Goal: Task Accomplishment & Management: Complete application form

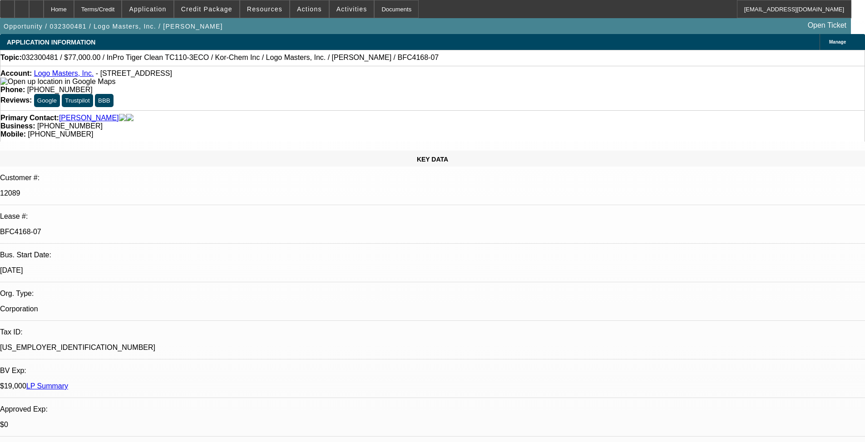
select select "0"
select select "0.1"
select select "4"
select select "0"
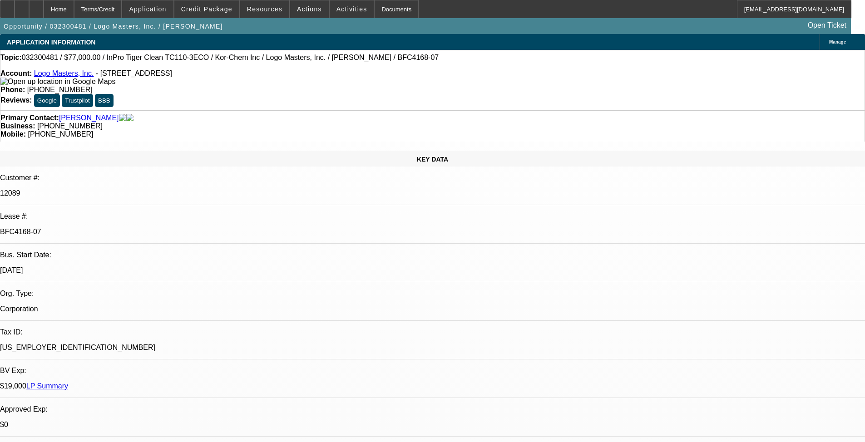
select select "0"
select select "0.1"
select select "4"
select select "0"
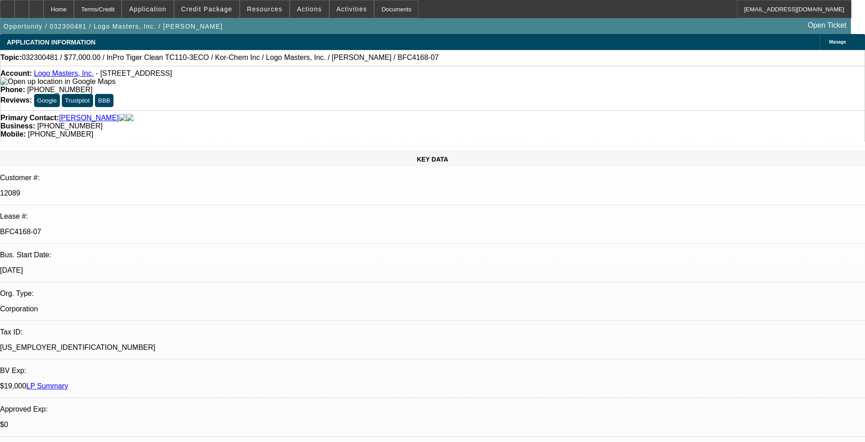
select select "0.1"
select select "4"
select select "0"
select select "0.1"
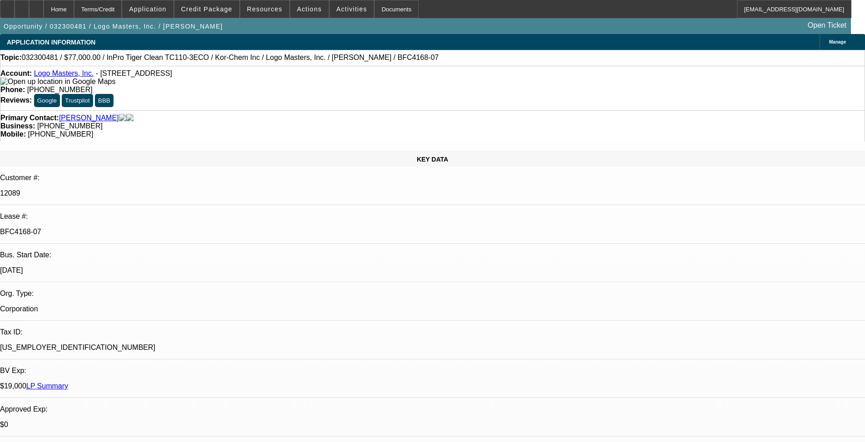
select select "4"
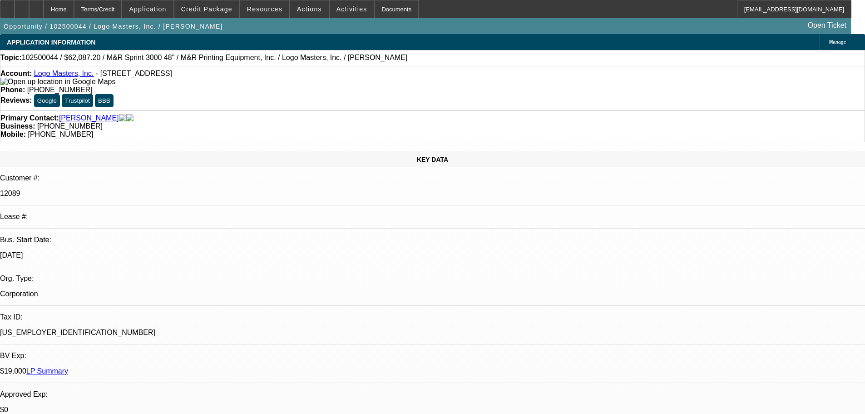
select select "0"
select select "2"
select select "0.1"
select select "4"
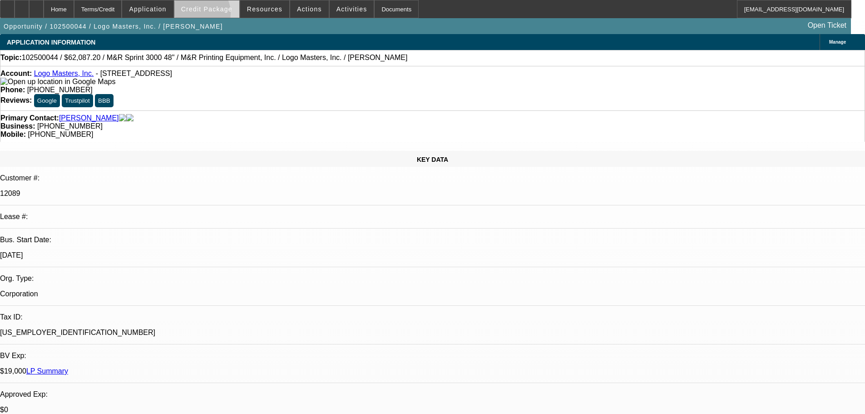
click at [211, 15] on span at bounding box center [206, 9] width 65 height 22
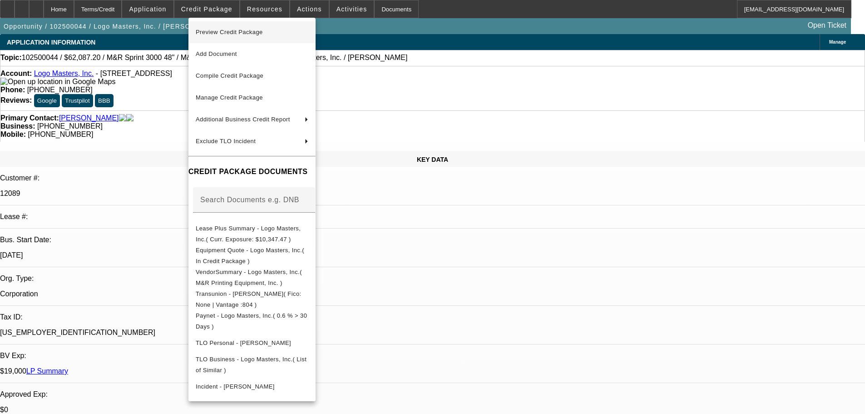
click at [216, 32] on span "Preview Credit Package" at bounding box center [229, 32] width 67 height 7
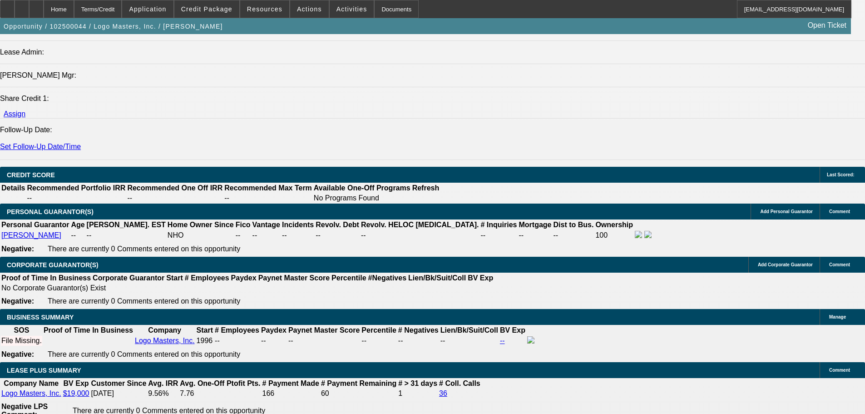
scroll to position [1317, 0]
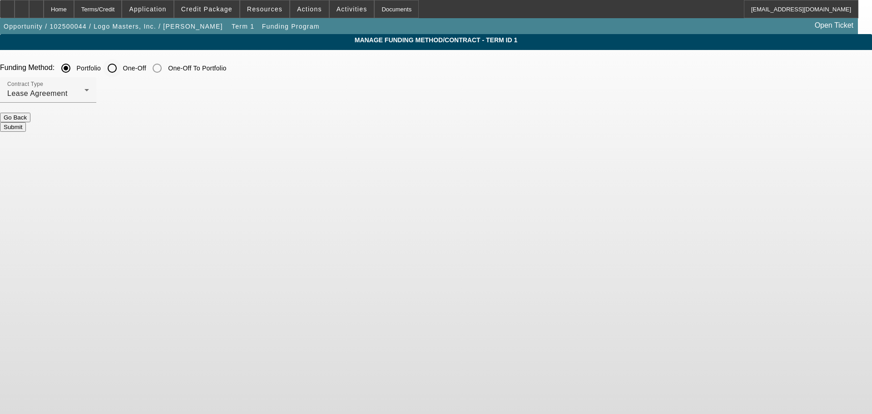
click at [121, 69] on input "One-Off" at bounding box center [112, 68] width 18 height 18
radio input "true"
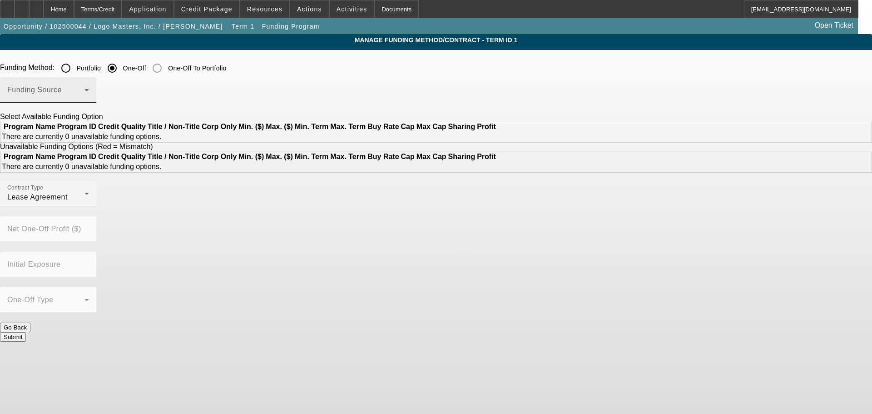
click at [84, 94] on span at bounding box center [45, 93] width 77 height 11
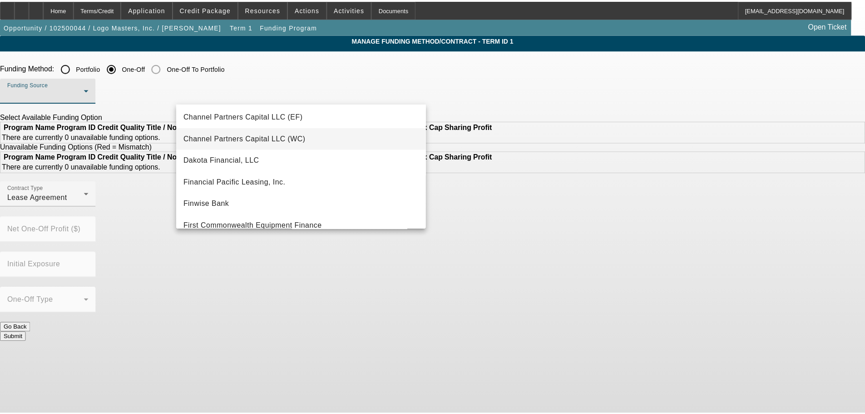
scroll to position [91, 0]
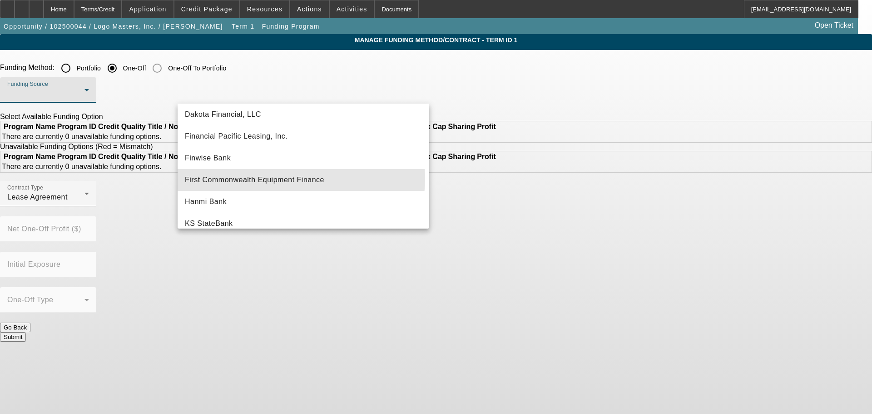
click at [301, 178] on span "First Commonwealth Equipment Finance" at bounding box center [254, 179] width 139 height 11
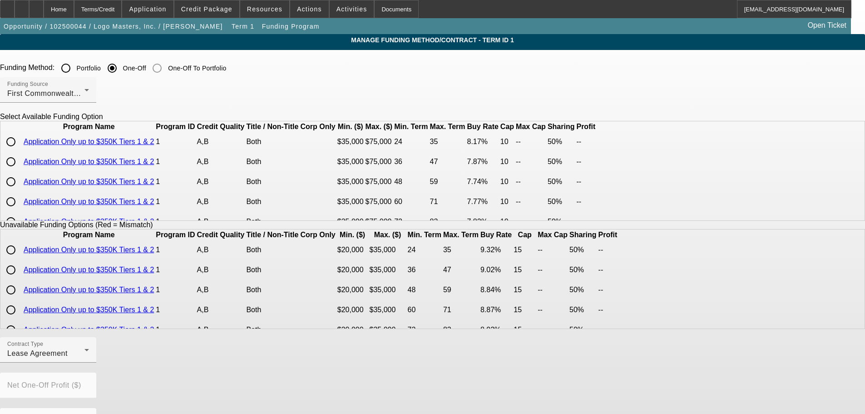
click at [20, 151] on input "radio" at bounding box center [11, 142] width 18 height 18
radio input "true"
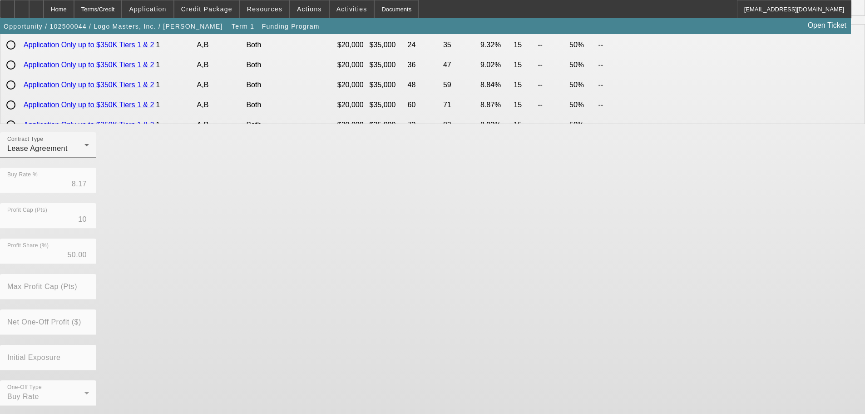
scroll to position [206, 0]
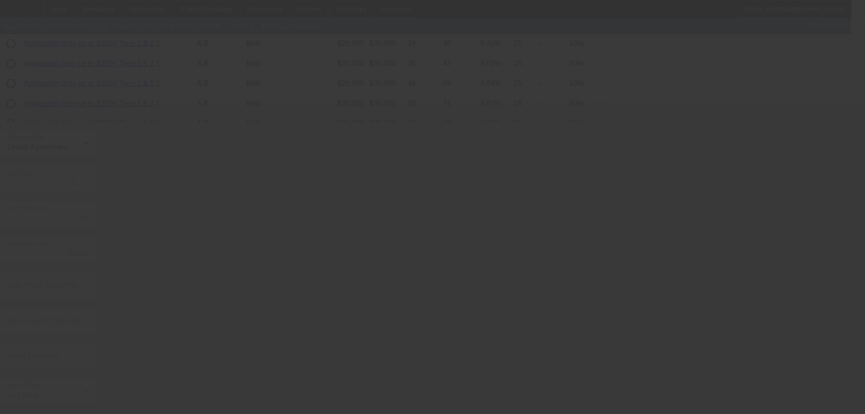
radio input "true"
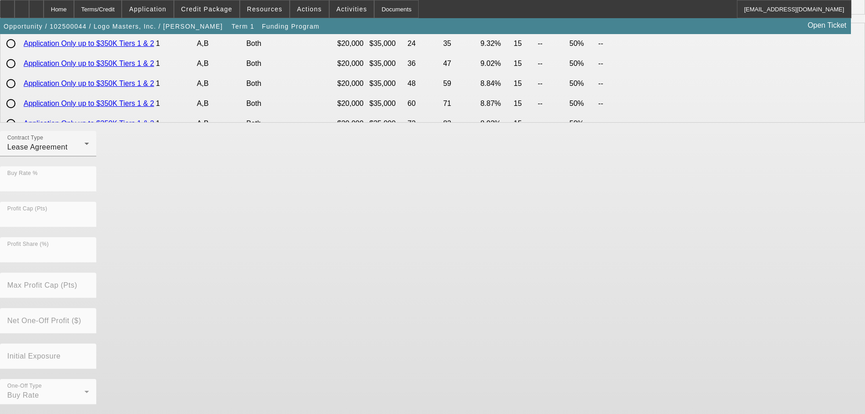
scroll to position [0, 0]
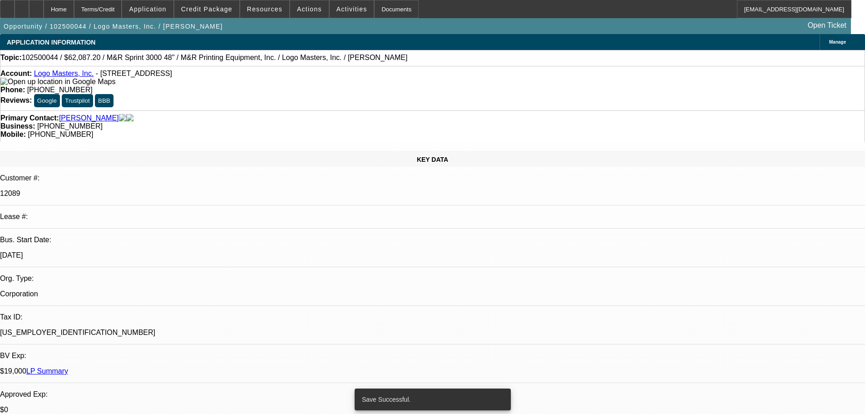
select select "0"
select select "2"
select select "0.1"
select select "4"
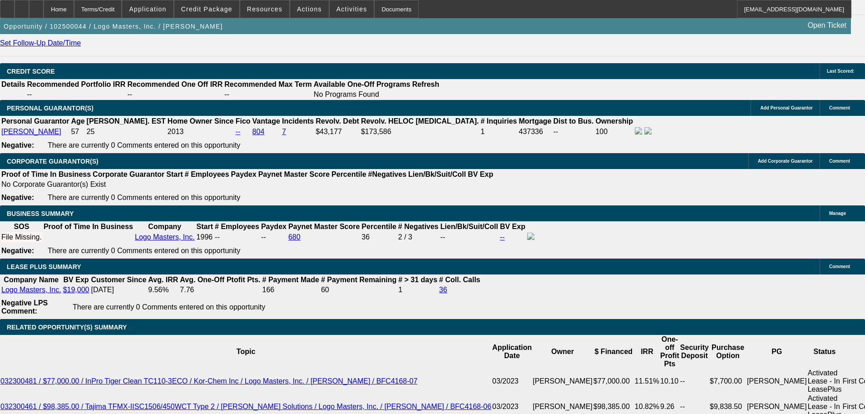
scroll to position [1324, 0]
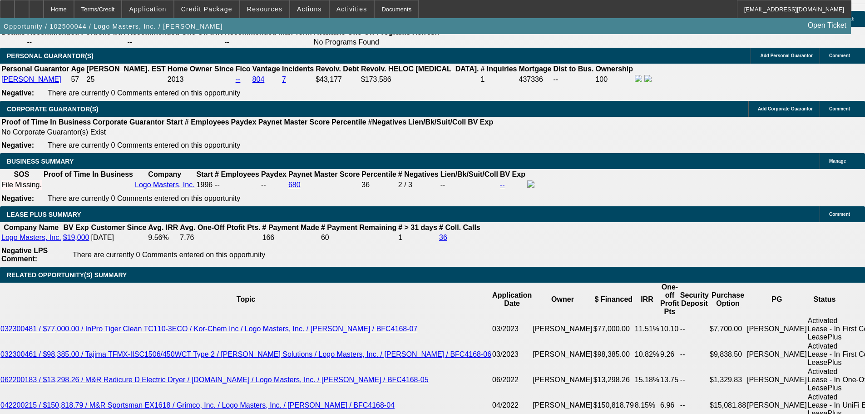
type input "$0.00"
type input "60"
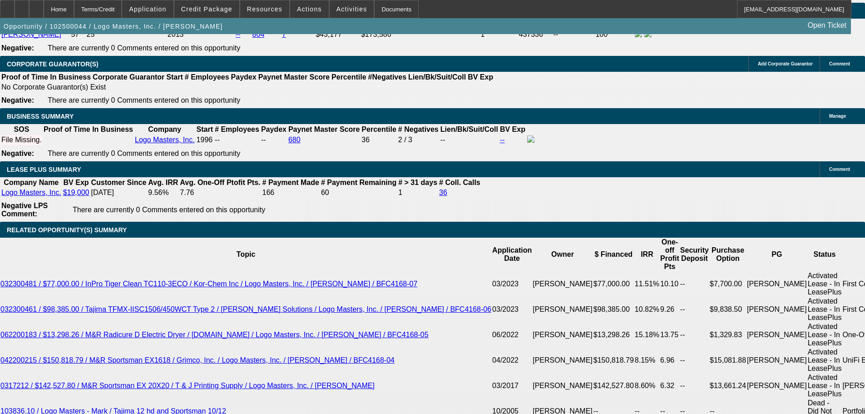
scroll to position [1369, 0]
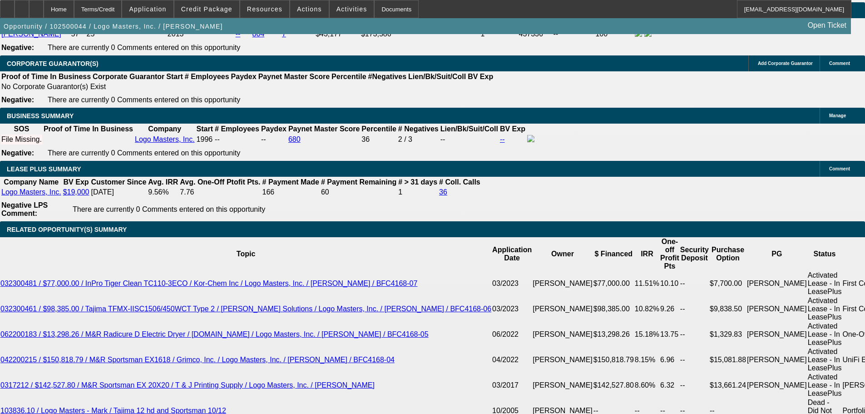
type input "8"
type input "$2,517.80"
type input "$1,258.90"
type input "8"
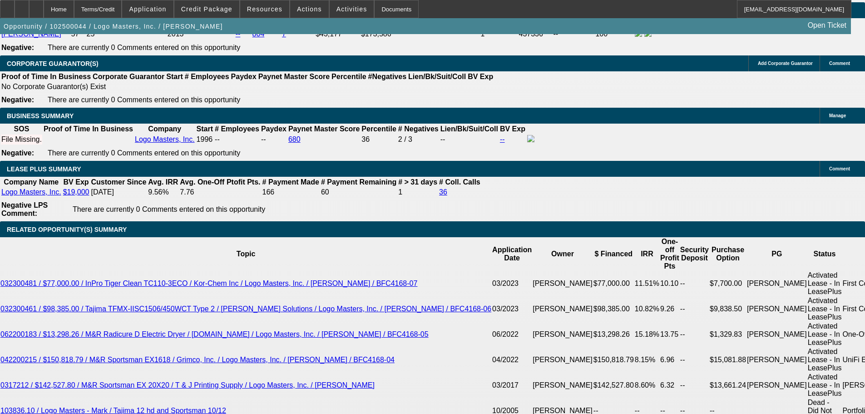
select select "0"
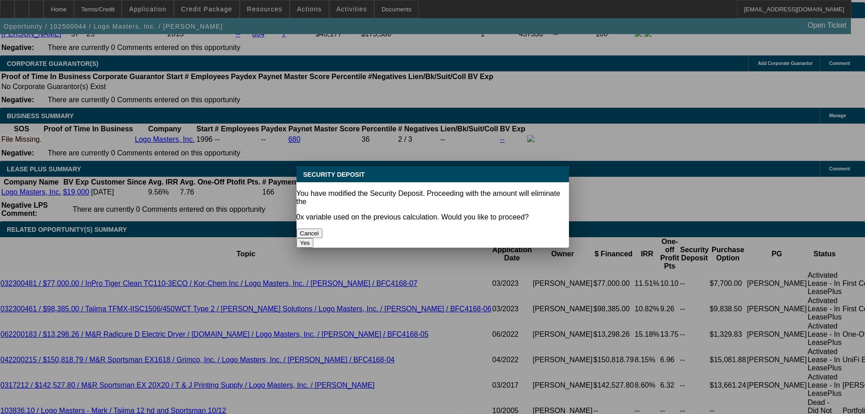
scroll to position [0, 0]
click at [317, 284] on div at bounding box center [432, 207] width 865 height 414
click at [314, 238] on button "Yes" at bounding box center [305, 243] width 17 height 10
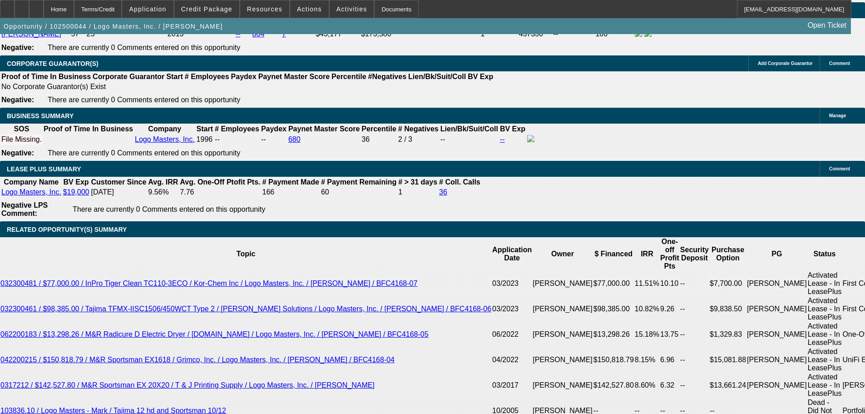
type input "$0.00"
select select "1"
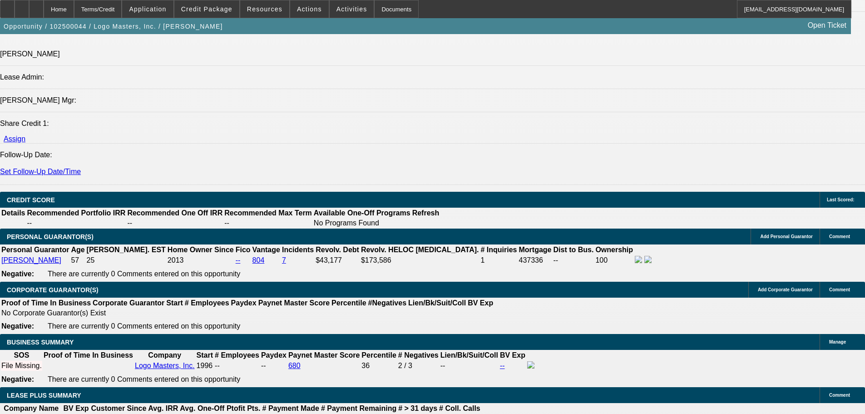
scroll to position [1142, 0]
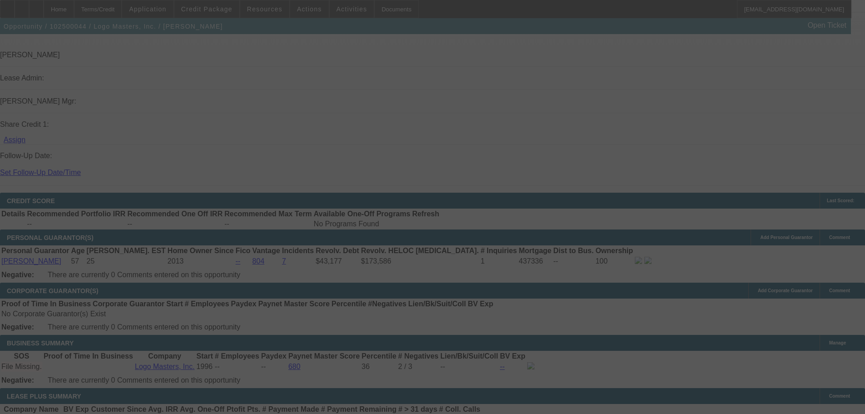
select select "0"
select select "0.1"
select select "4"
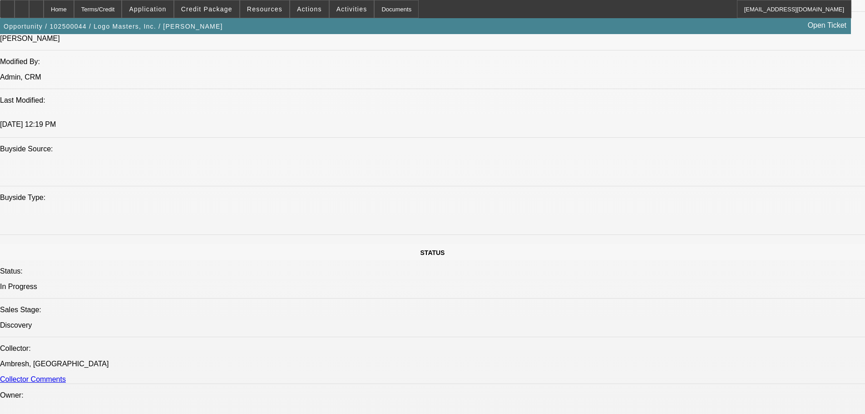
scroll to position [597, 0]
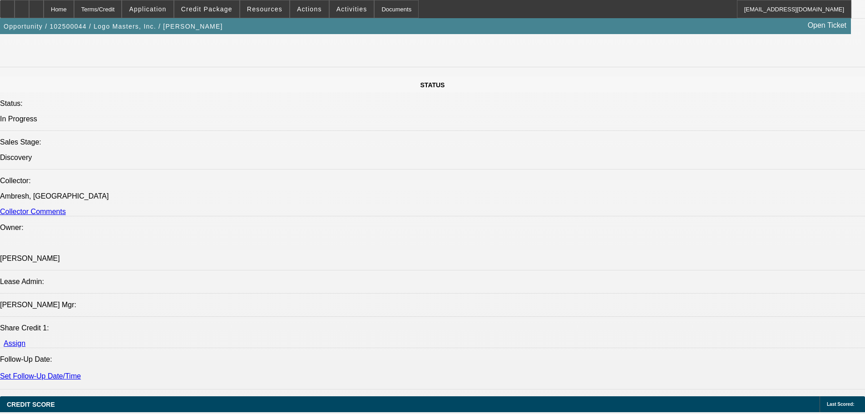
scroll to position [1097, 0]
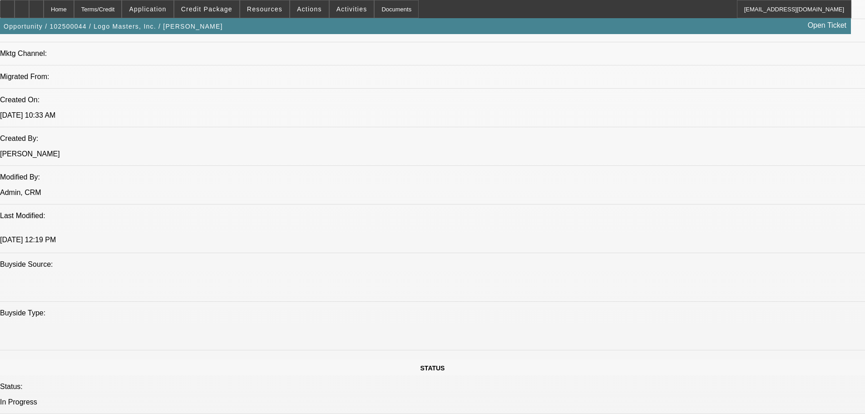
scroll to position [552, 0]
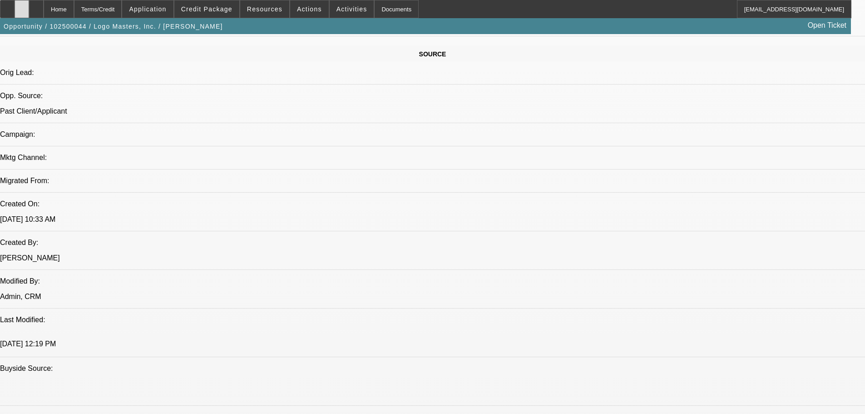
click at [22, 6] on icon at bounding box center [22, 6] width 0 height 0
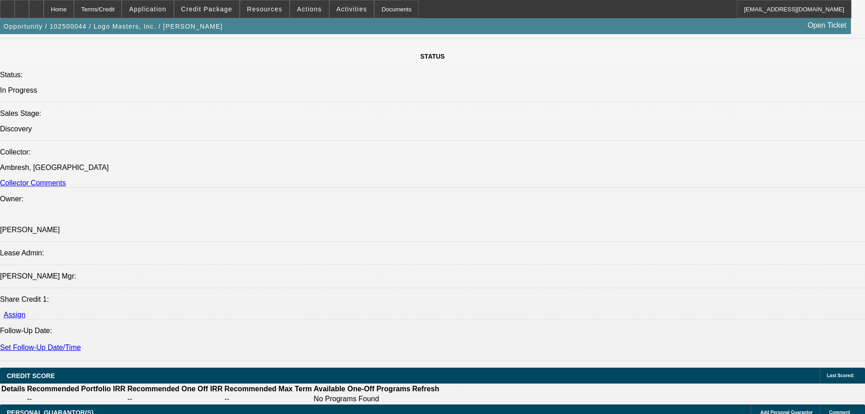
scroll to position [1142, 0]
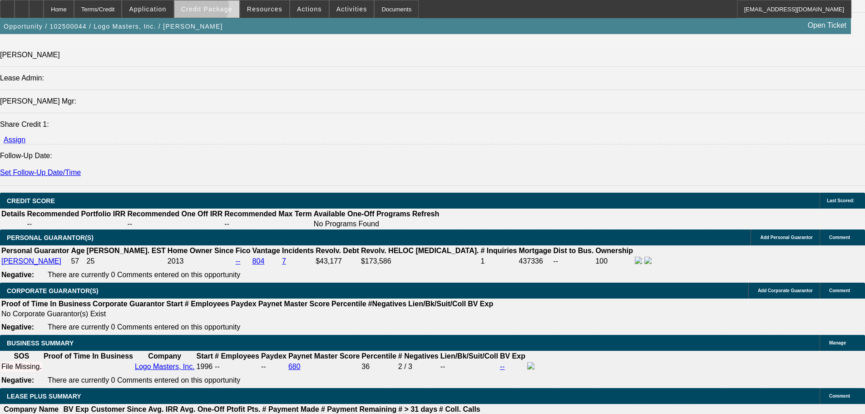
click at [215, 9] on span "Credit Package" at bounding box center [206, 8] width 51 height 7
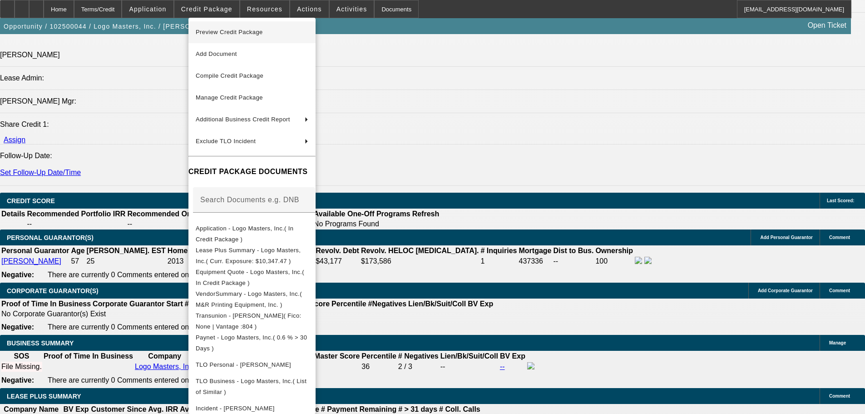
click at [238, 33] on span "Preview Credit Package" at bounding box center [229, 32] width 67 height 7
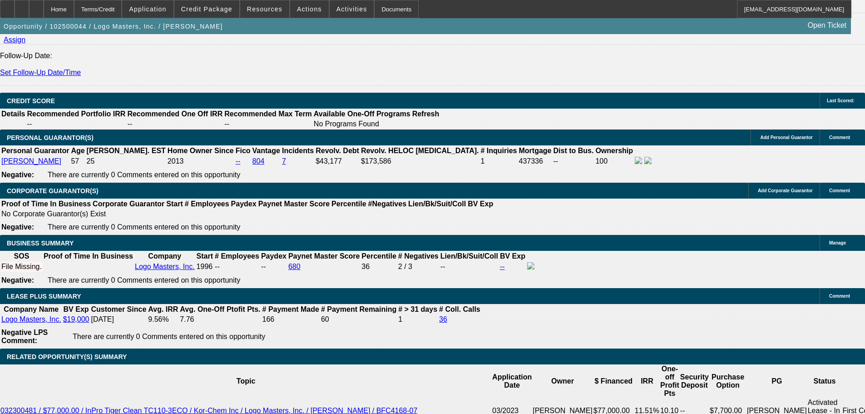
scroll to position [1278, 0]
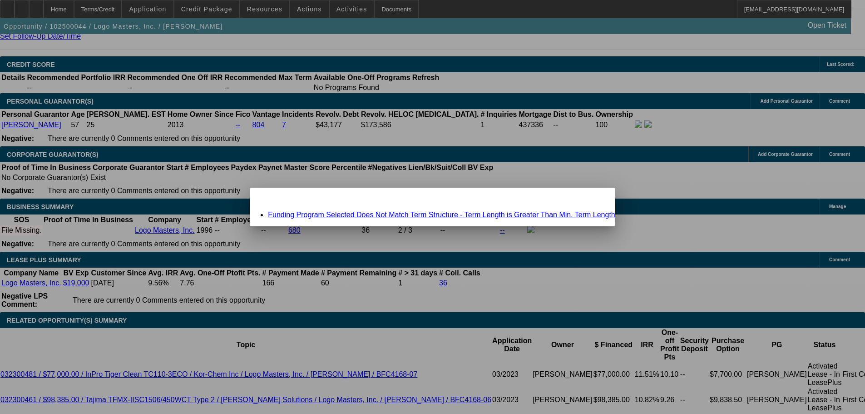
scroll to position [0, 0]
click at [384, 212] on link "Funding Program Selected Does Not Match Term Structure - Term Length is Greater…" at bounding box center [441, 215] width 347 height 8
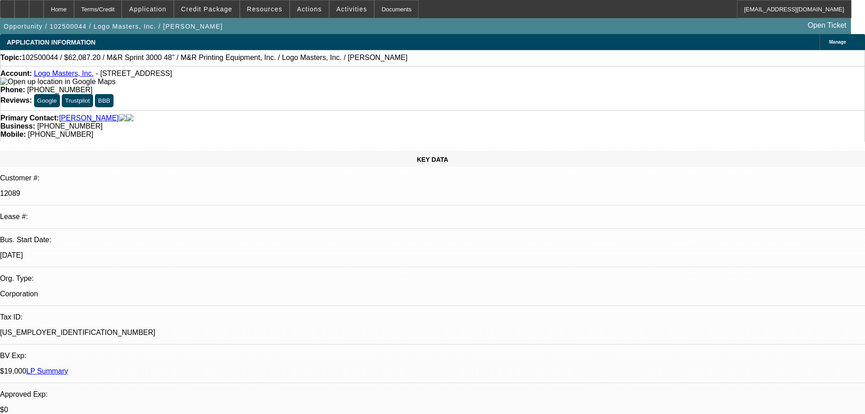
scroll to position [1278, 0]
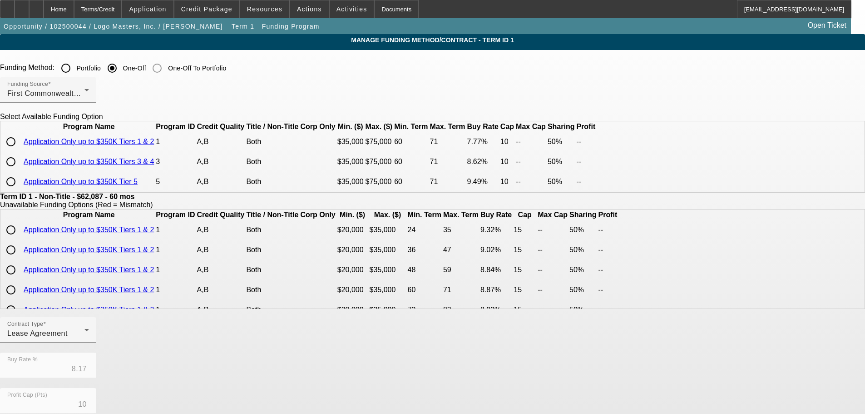
click at [20, 151] on input "radio" at bounding box center [11, 142] width 18 height 18
radio input "true"
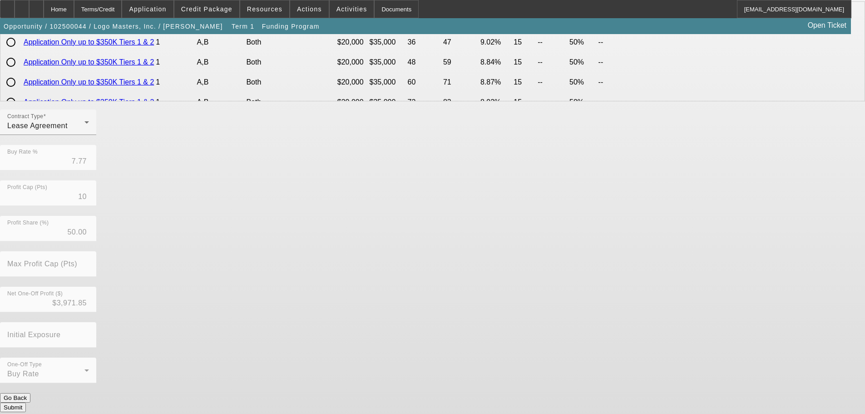
click at [26, 402] on button "Submit" at bounding box center [13, 407] width 26 height 10
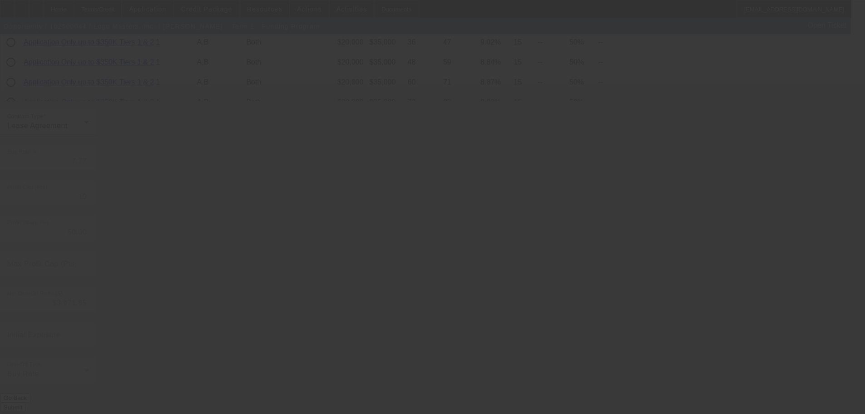
type input "8.17"
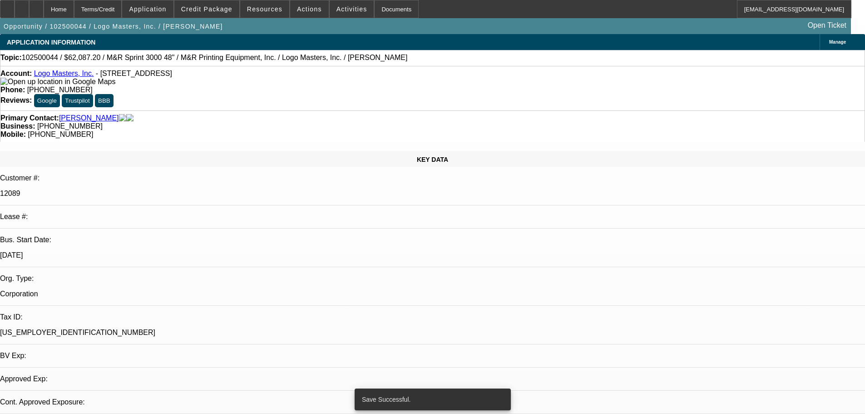
select select "0"
select select "0.1"
select select "4"
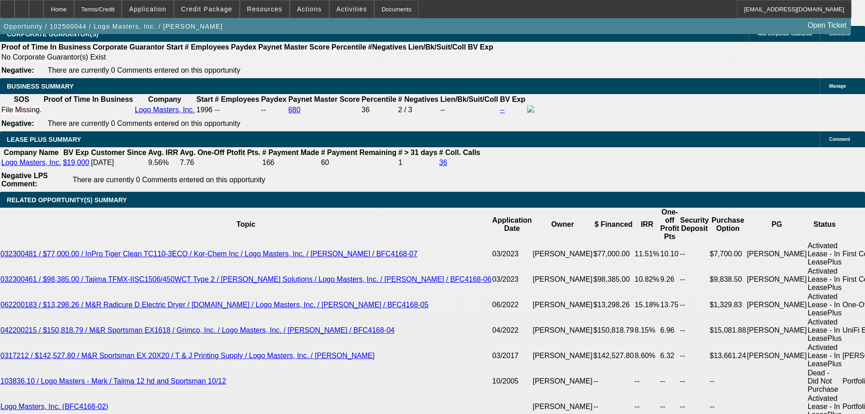
scroll to position [1415, 0]
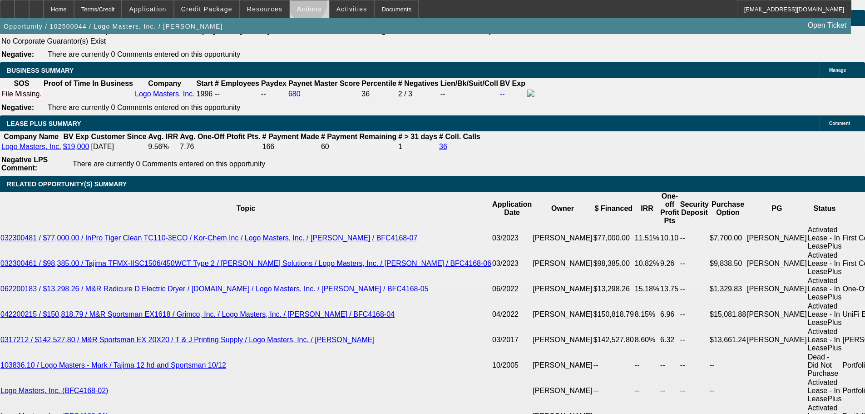
click at [303, 6] on span "Actions" at bounding box center [309, 8] width 25 height 7
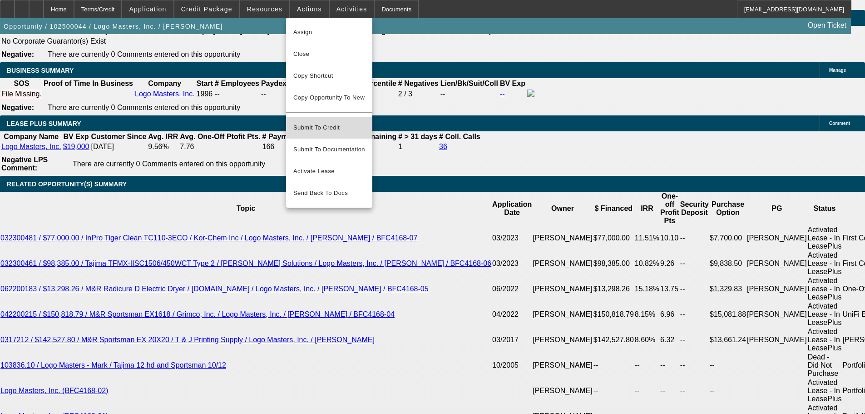
click at [317, 122] on span "Submit To Credit" at bounding box center [329, 127] width 72 height 11
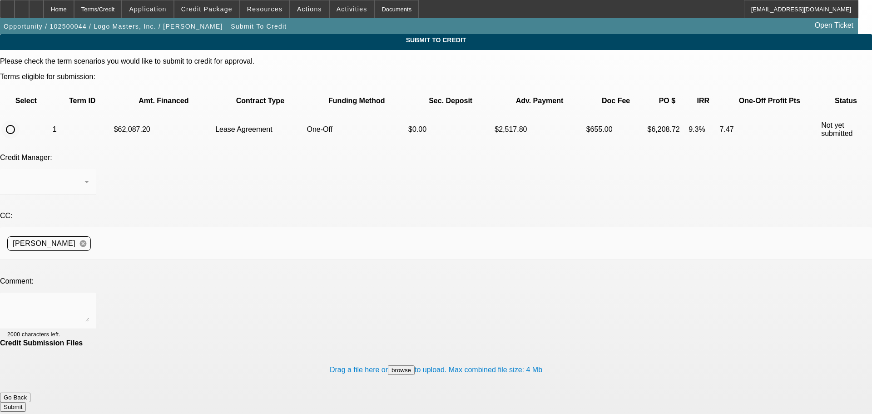
click at [20, 120] on input "radio" at bounding box center [10, 129] width 18 height 18
radio input "true"
click at [89, 300] on textarea at bounding box center [48, 311] width 82 height 22
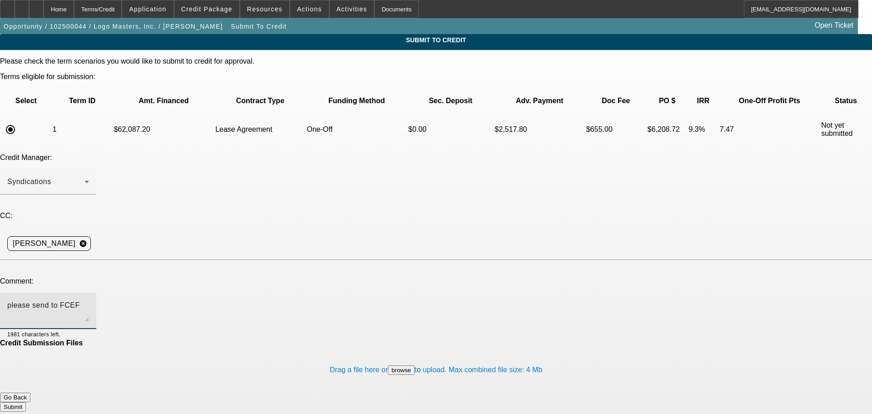
type textarea "please send to FCEF"
click at [26, 402] on button "Submit" at bounding box center [13, 407] width 26 height 10
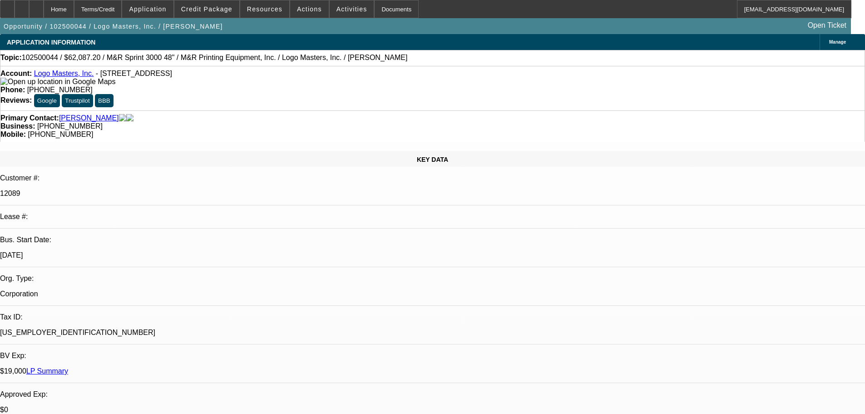
select select "0"
select select "0.1"
select select "4"
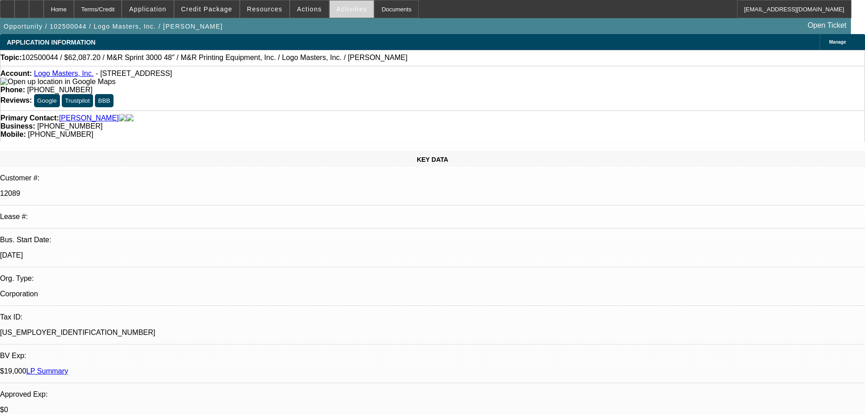
click at [337, 9] on span "Activities" at bounding box center [352, 8] width 31 height 7
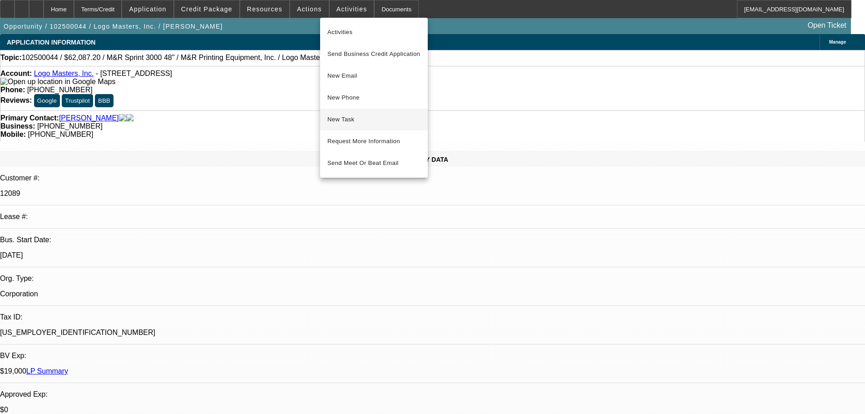
click at [347, 117] on span "New Task" at bounding box center [373, 119] width 93 height 11
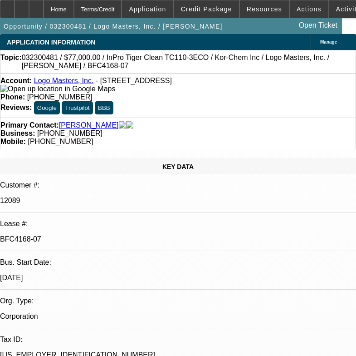
select select "0"
select select "0.1"
select select "4"
select select "0"
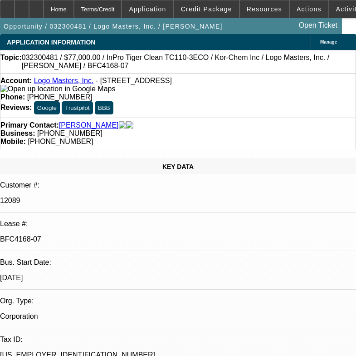
select select "0"
select select "0.1"
select select "4"
select select "0"
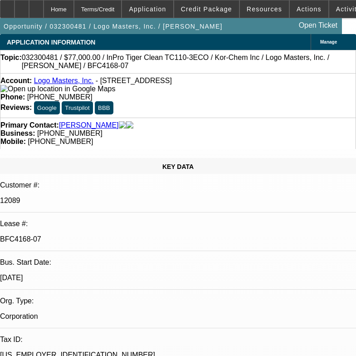
select select "0.1"
select select "4"
select select "0"
select select "0.1"
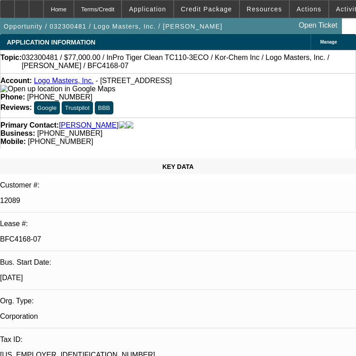
select select "4"
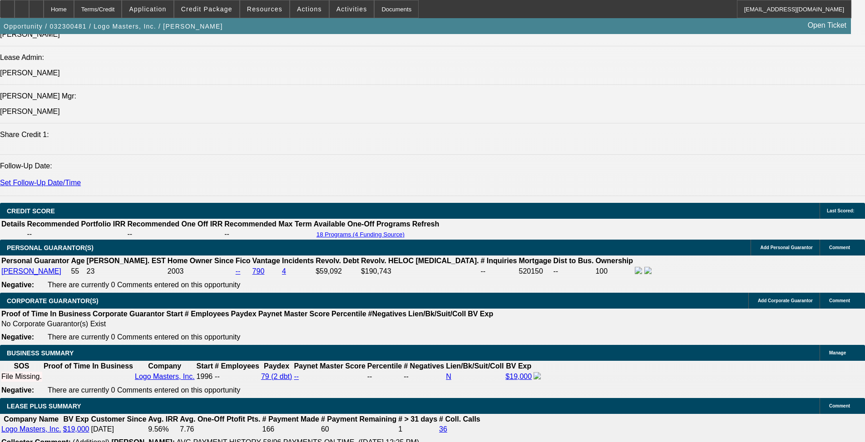
scroll to position [1090, 0]
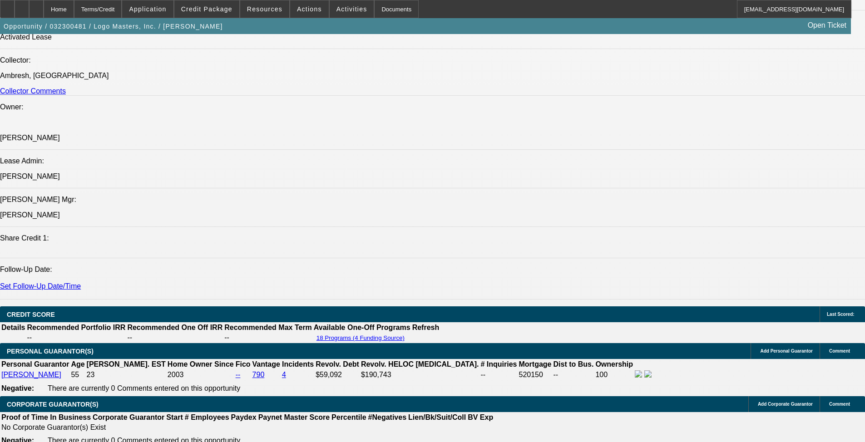
drag, startPoint x: 59, startPoint y: 219, endPoint x: 559, endPoint y: 224, distance: 500.0
copy span "Logo Masters is a past BFC lessee with excellent pay history. The company is a …"
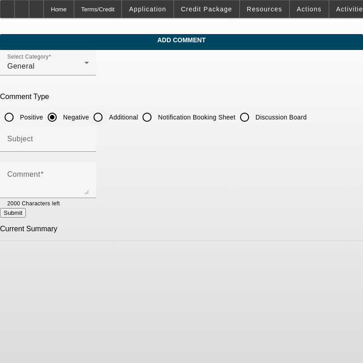
click at [107, 116] on input "Additional" at bounding box center [98, 117] width 18 height 18
radio input "true"
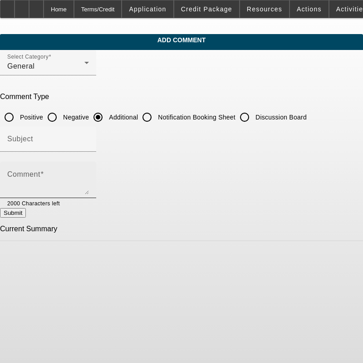
click at [89, 176] on textarea "Comment" at bounding box center [48, 184] width 82 height 22
paste textarea "Logo Masters is a past BFC lessee with excellent pay history. The company is a …"
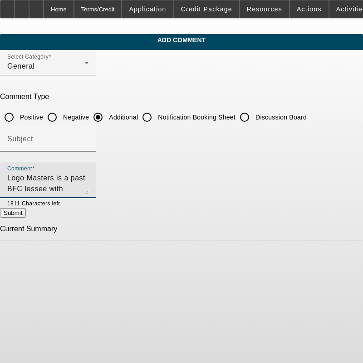
drag, startPoint x: 238, startPoint y: 189, endPoint x: 176, endPoint y: 189, distance: 62.2
click at [89, 189] on textarea "Logo Masters is a past BFC lessee with excellent pay history. The company is a …" at bounding box center [48, 184] width 82 height 22
drag, startPoint x: 175, startPoint y: 189, endPoint x: 6, endPoint y: 169, distance: 170.1
click at [0, 168] on html "Home Terms/Credit Application Credit Package Resources Actions Activities Docum…" at bounding box center [181, 181] width 363 height 363
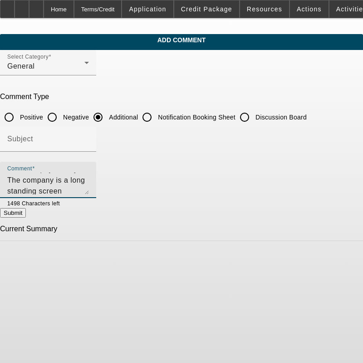
scroll to position [0, 0]
type textarea "Logo Masters is a past BFC lessee with excellent pay history. The company is a …"
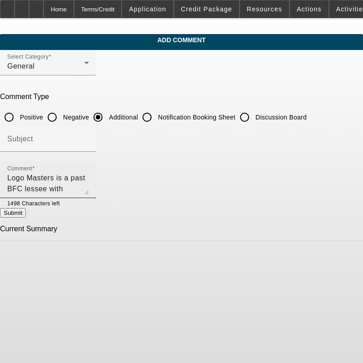
click at [25, 178] on div "Comment Logo Masters is a past BFC lessee with excellent pay history. The compa…" at bounding box center [48, 180] width 96 height 36
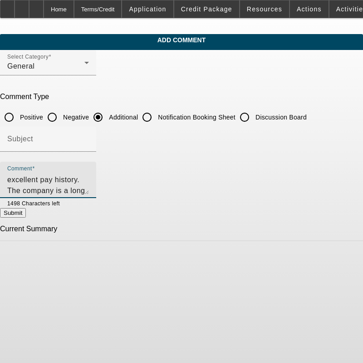
scroll to position [33, 0]
drag, startPoint x: 26, startPoint y: 177, endPoint x: 218, endPoint y: 193, distance: 192.3
click at [89, 194] on div "Comment Logo Masters is a past BFC lessee with excellent pay history. The compa…" at bounding box center [48, 180] width 82 height 36
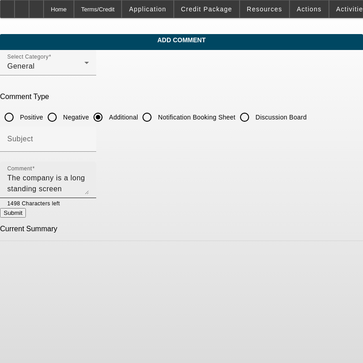
click at [89, 190] on textarea "Logo Masters is a past BFC lessee with excellent pay history. The company is a …" at bounding box center [48, 184] width 82 height 22
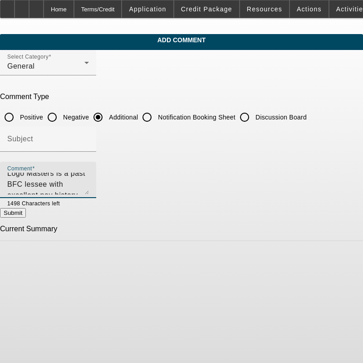
scroll to position [0, 0]
drag, startPoint x: 173, startPoint y: 190, endPoint x: -2, endPoint y: 164, distance: 177.3
click at [0, 164] on html "Home Terms/Credit Application Credit Package Resources Actions Activities Docum…" at bounding box center [181, 181] width 363 height 363
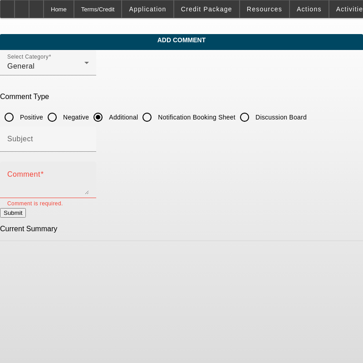
click at [78, 182] on textarea "Comment" at bounding box center [48, 184] width 82 height 22
paste textarea "Logo Masters is a past BFC lessee with an excellent payment history. The compan…"
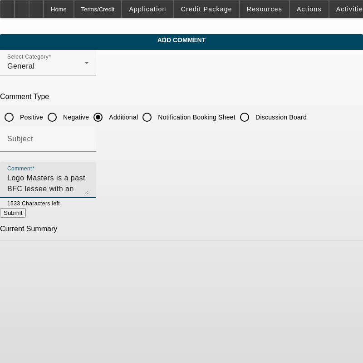
scroll to position [30, 0]
type textarea "Logo Masters is a past BFC lessee with an excellent payment history. The compan…"
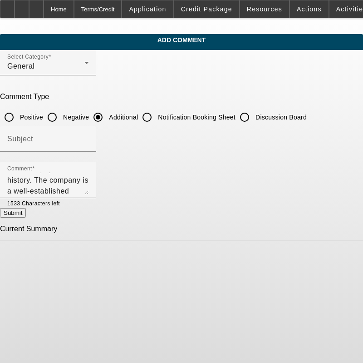
click at [26, 217] on button "Submit" at bounding box center [13, 213] width 26 height 10
radio input "true"
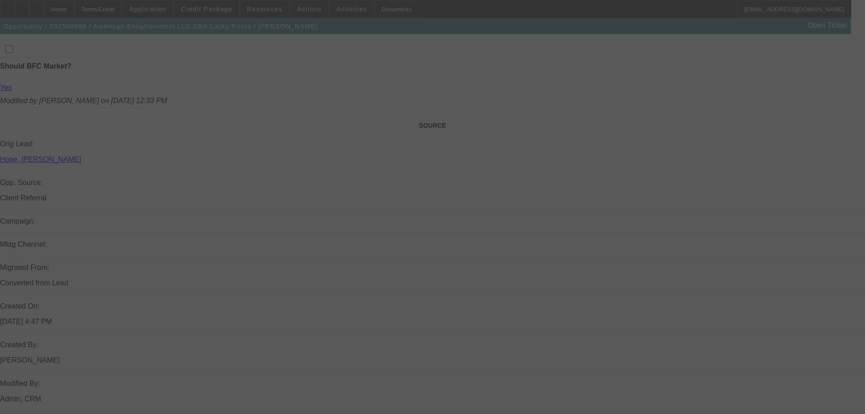
scroll to position [513, 0]
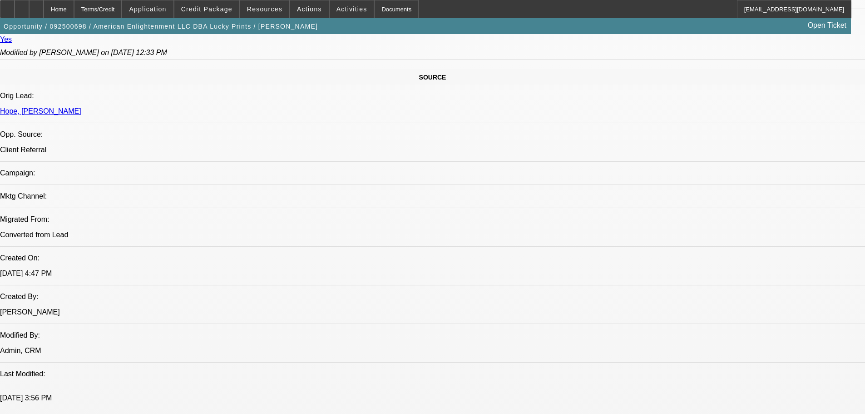
select select "0"
select select "2"
select select "0"
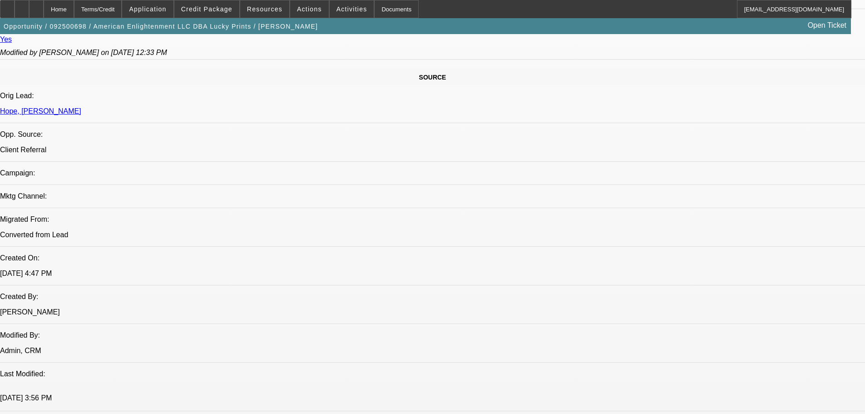
select select "0"
select select "2"
select select "0"
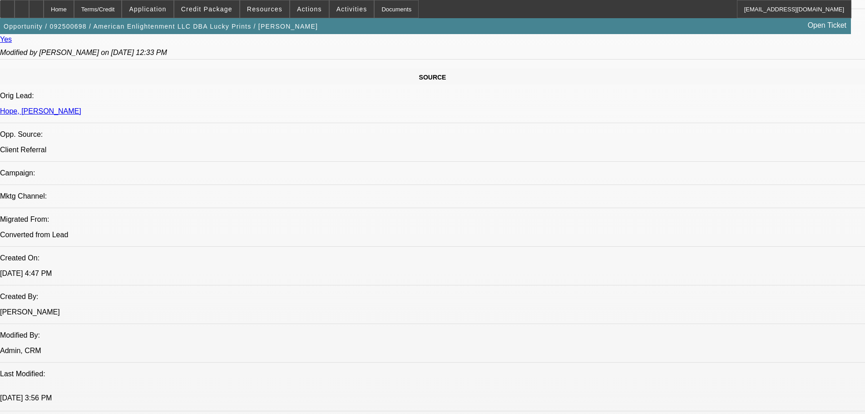
select select "0.1"
select select "4"
select select "0"
select select "0.1"
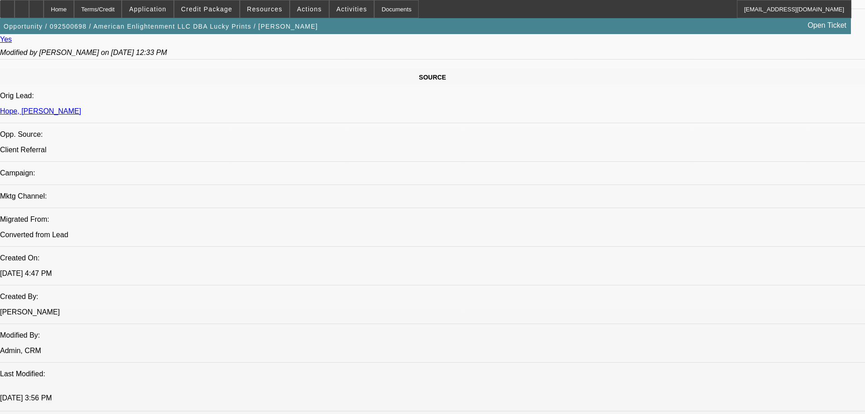
select select "4"
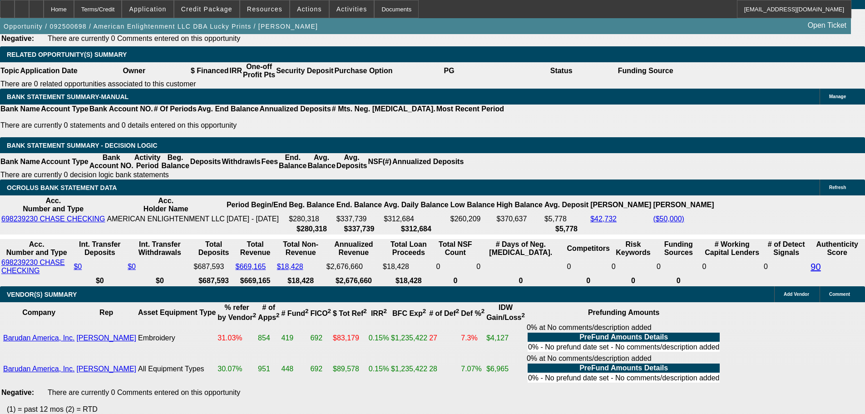
scroll to position [1512, 0]
